Goal: Download file/media

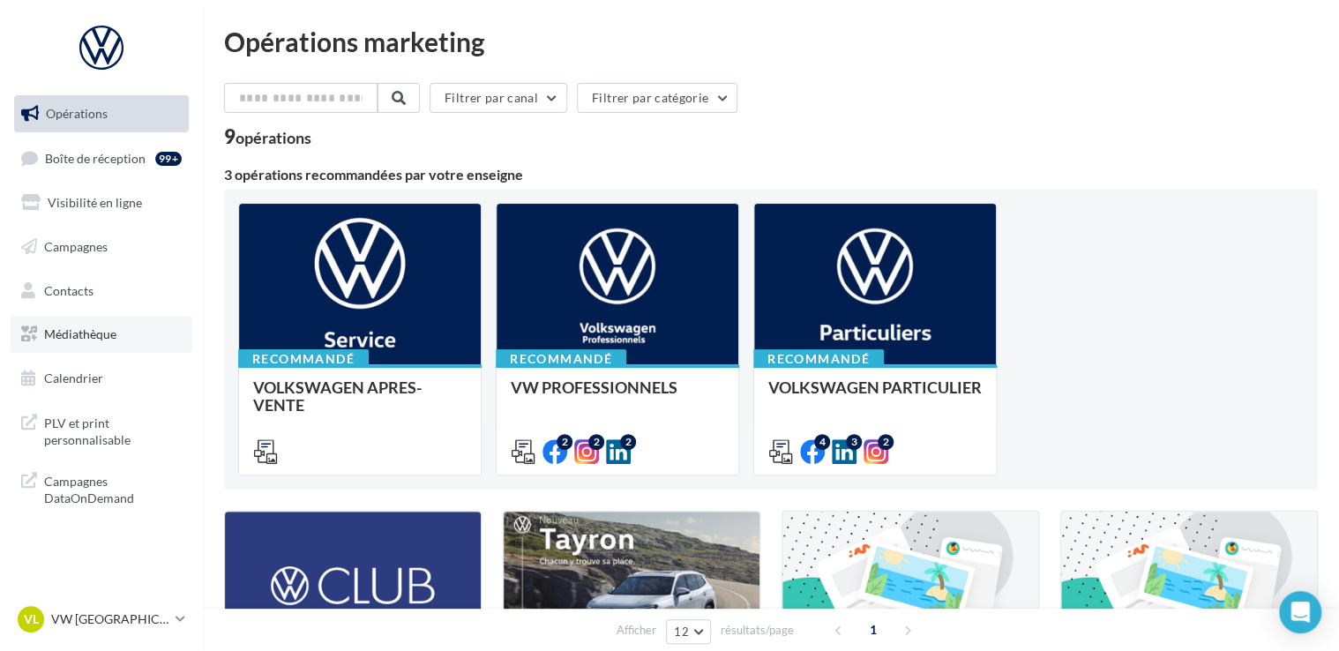
click at [123, 326] on link "Médiathèque" at bounding box center [102, 334] width 182 height 37
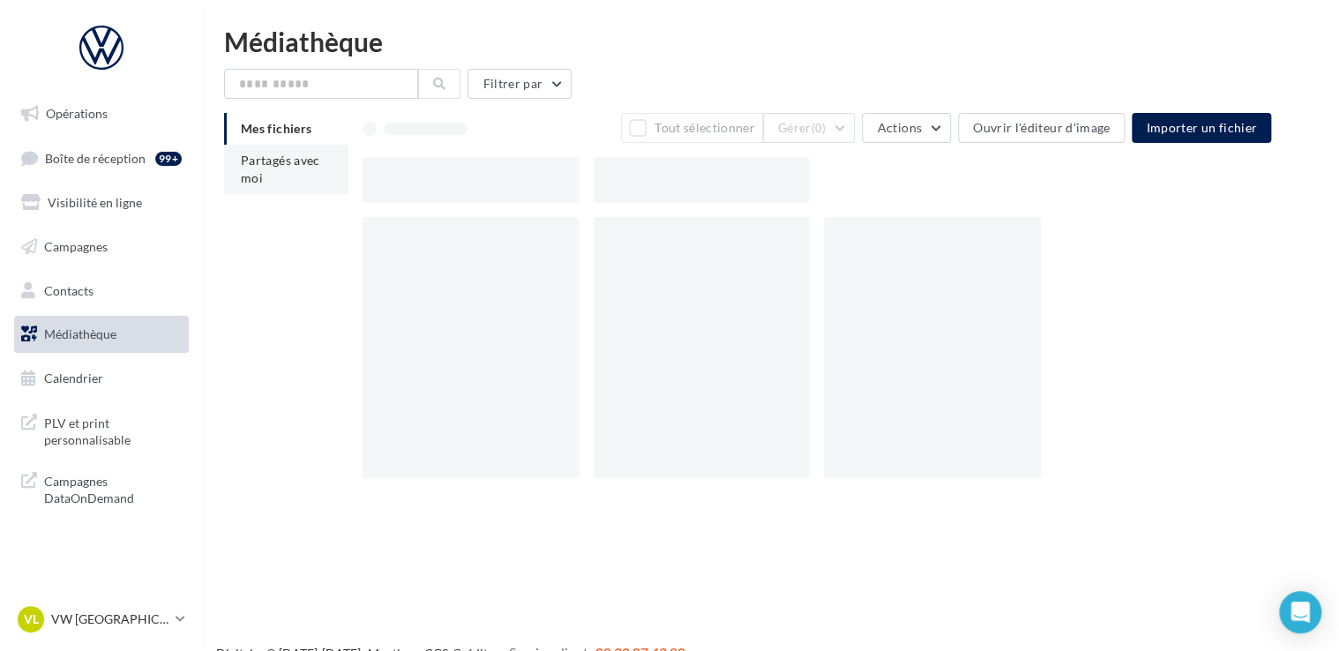
click at [277, 178] on li "Partagés avec moi" at bounding box center [286, 169] width 124 height 49
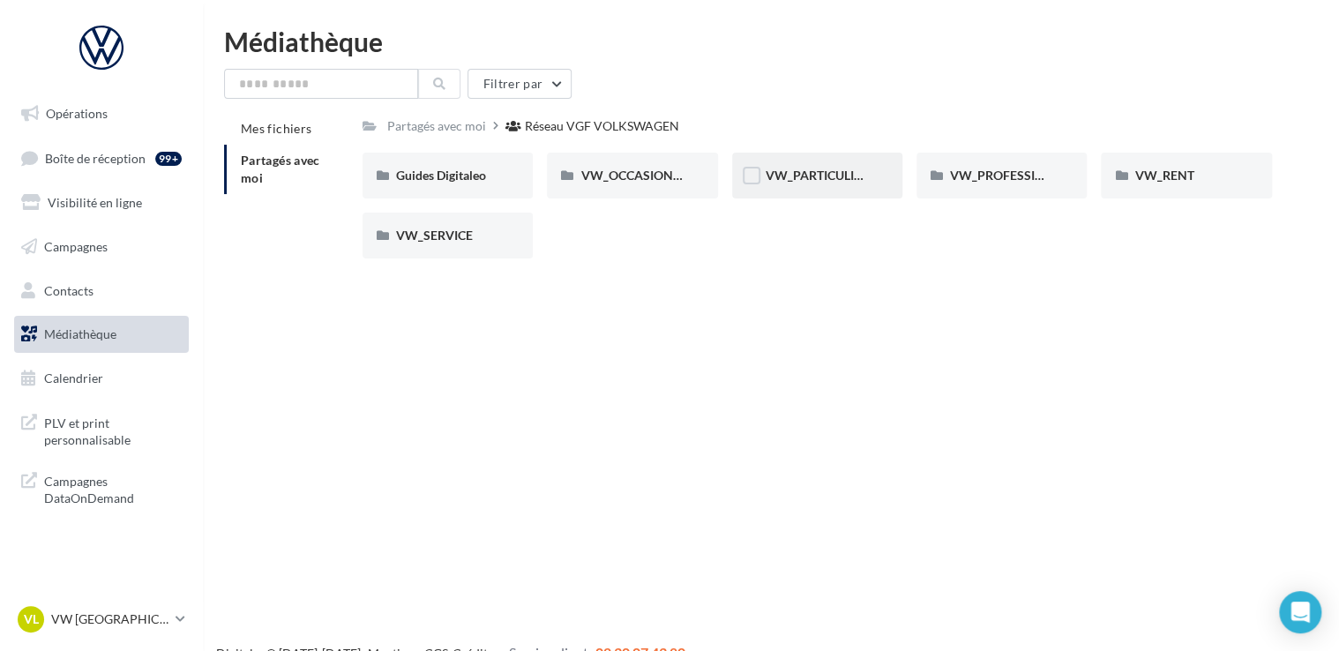
click at [872, 182] on div "VW_PARTICULIERS" at bounding box center [817, 176] width 170 height 46
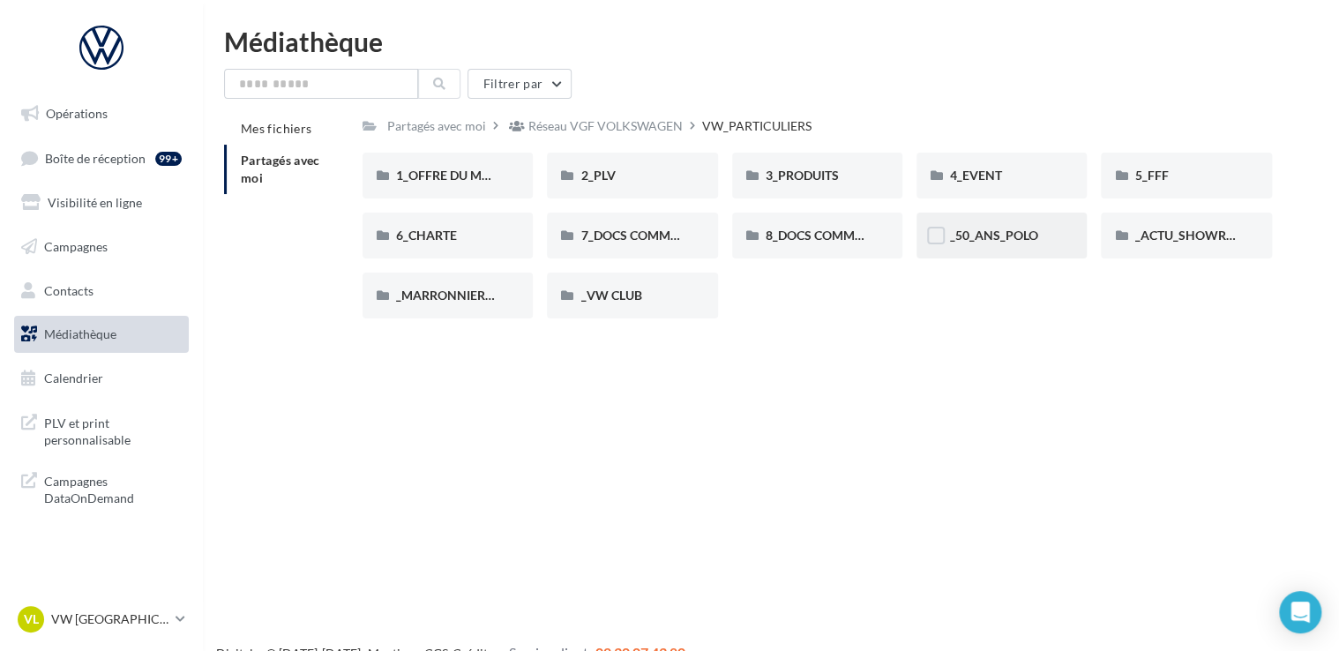
click at [1003, 228] on div "_50_ANS_POLO" at bounding box center [1001, 236] width 103 height 18
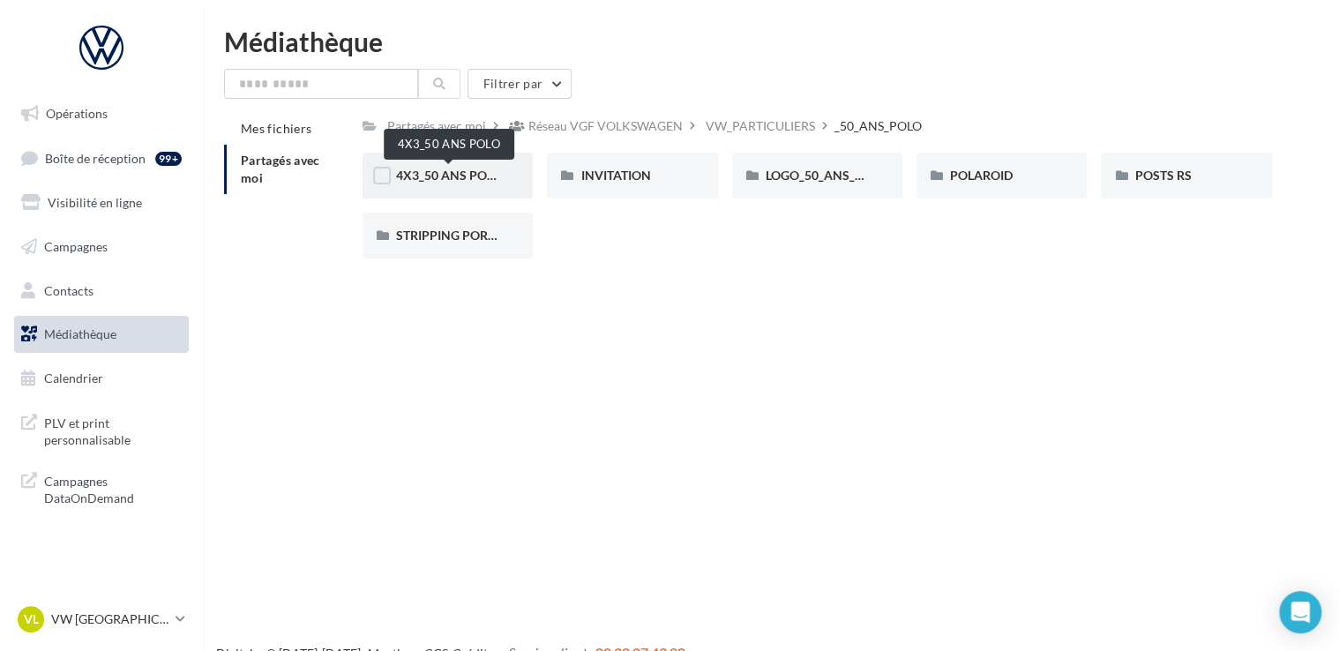
click at [471, 179] on span "4X3_50 ANS POLO" at bounding box center [449, 175] width 106 height 15
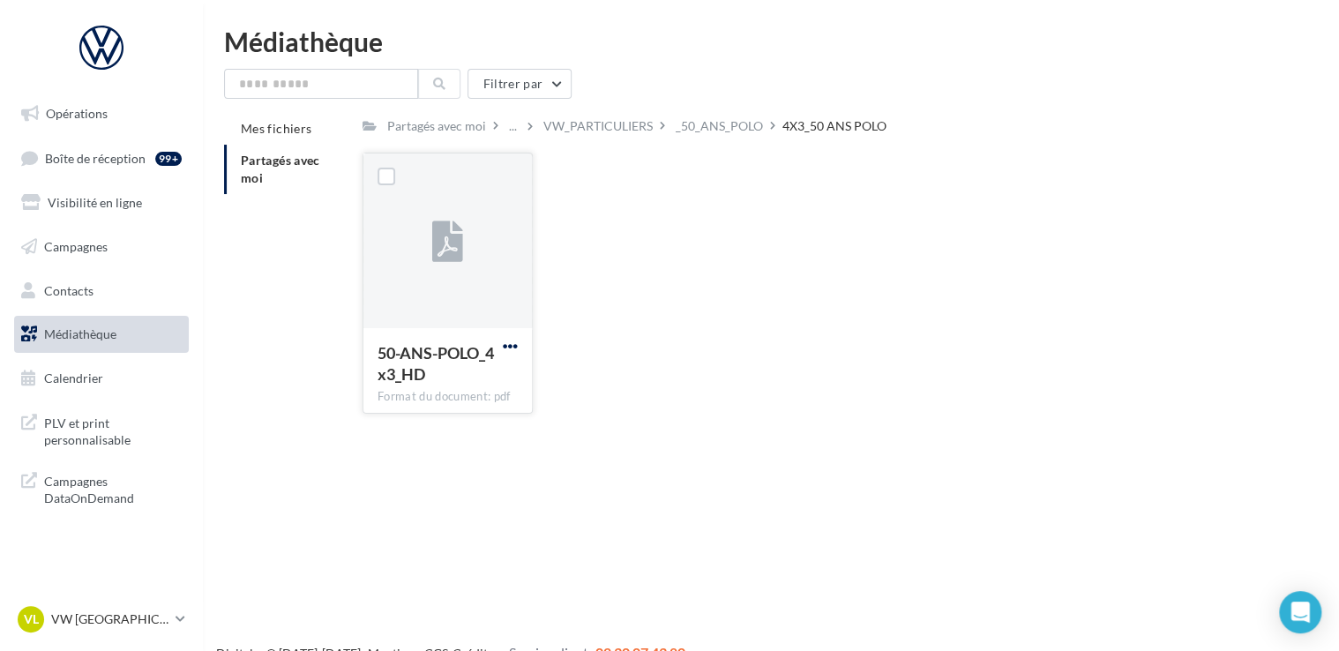
click at [512, 346] on span "button" at bounding box center [510, 346] width 15 height 15
click at [518, 385] on button "Télécharger" at bounding box center [433, 381] width 176 height 46
click at [702, 128] on div "_50_ANS_POLO" at bounding box center [719, 126] width 87 height 18
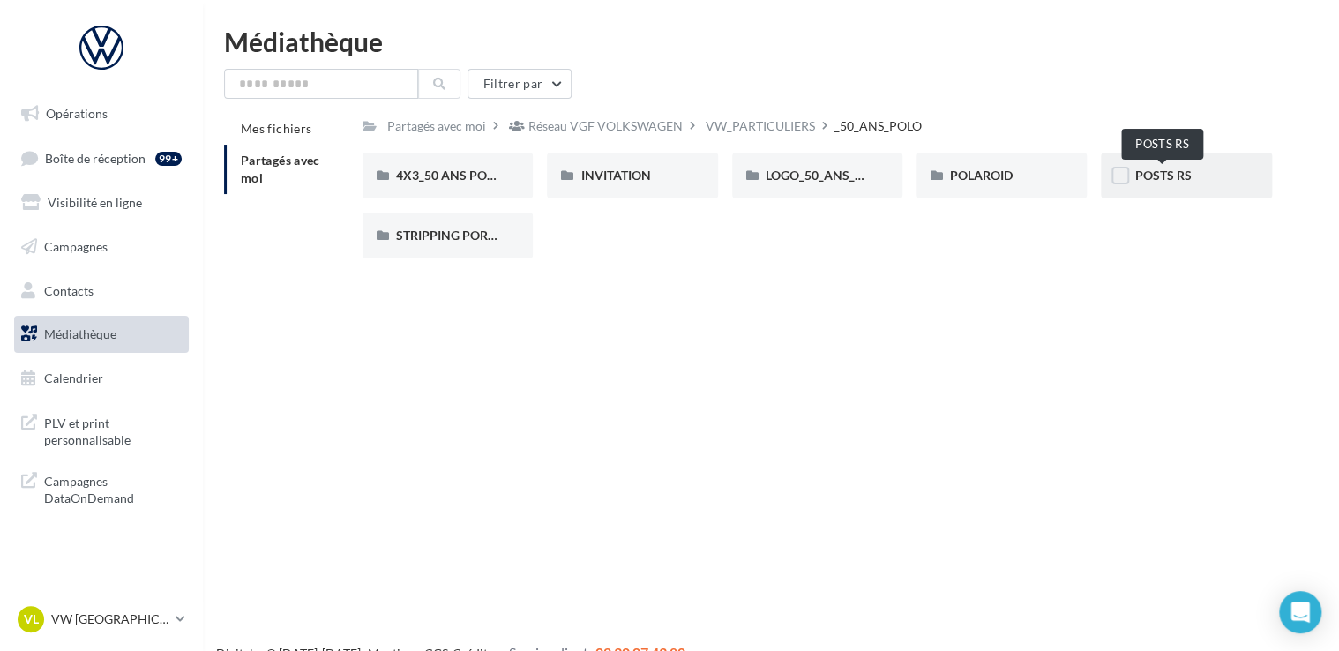
click at [1182, 174] on span "POSTS RS" at bounding box center [1162, 175] width 56 height 15
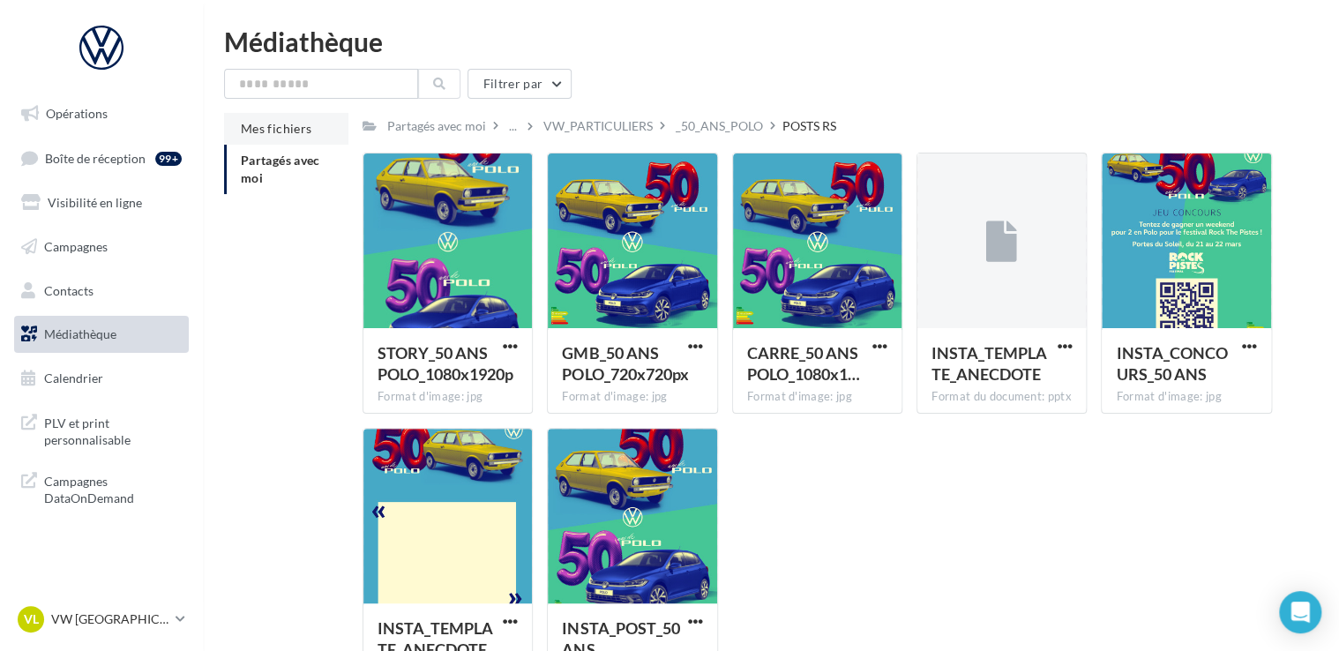
click at [288, 137] on li "Mes fichiers" at bounding box center [286, 129] width 124 height 32
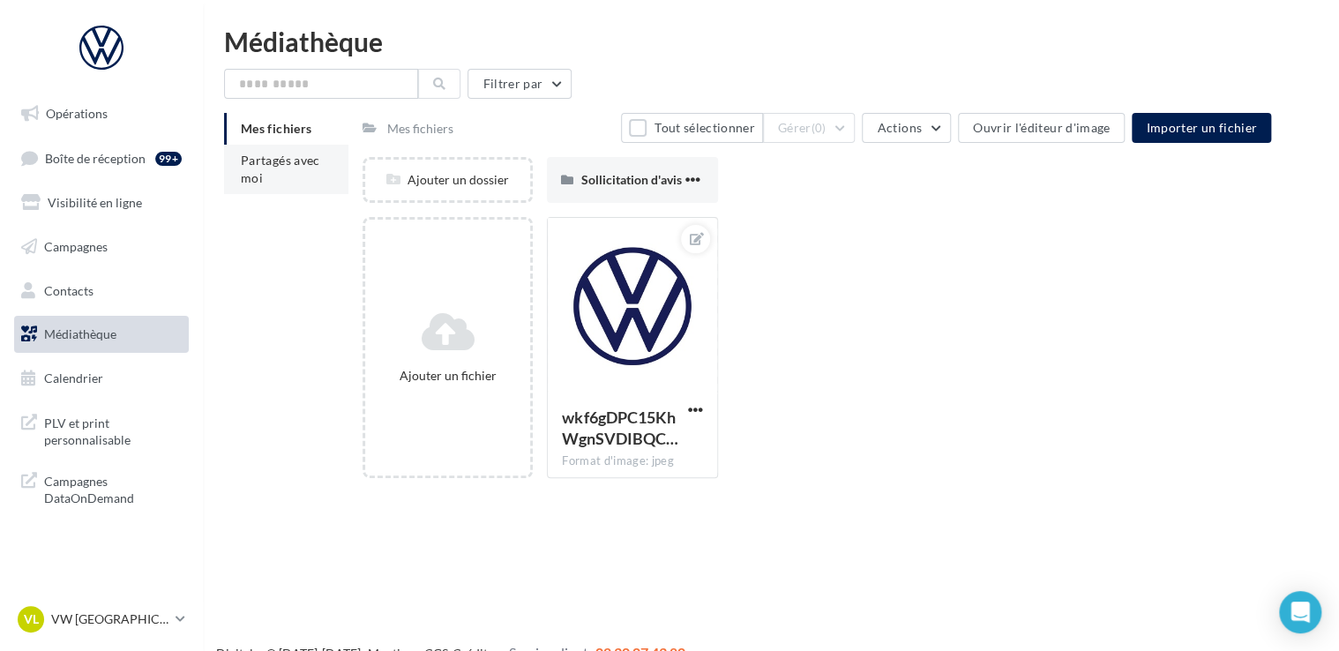
click at [300, 172] on li "Partagés avec moi" at bounding box center [286, 169] width 124 height 49
